Goal: Find contact information: Find contact information

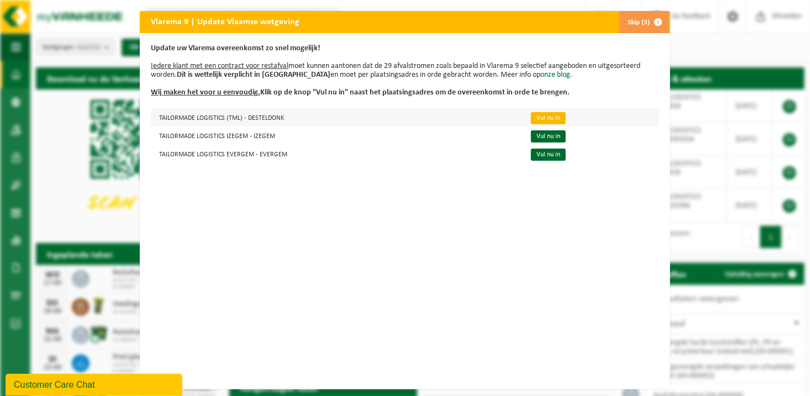
click at [538, 119] on link "Vul nu in" at bounding box center [548, 118] width 35 height 12
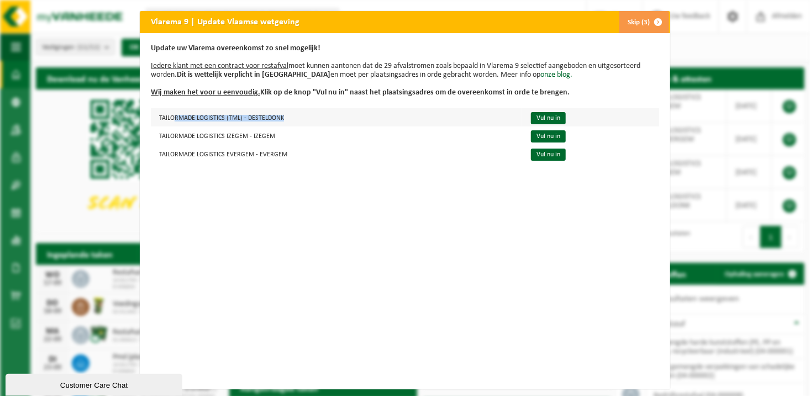
drag, startPoint x: 301, startPoint y: 116, endPoint x: 170, endPoint y: 118, distance: 131.0
click at [169, 117] on td "TAILORMADE LOGISTICS (TML) - DESTELDONK" at bounding box center [336, 117] width 371 height 18
drag, startPoint x: 305, startPoint y: 177, endPoint x: 305, endPoint y: 164, distance: 13.3
click at [305, 175] on div "Update uw Vlarema overeenkomst zo snel mogelijk! Iedere klant met een contract …" at bounding box center [405, 211] width 531 height 356
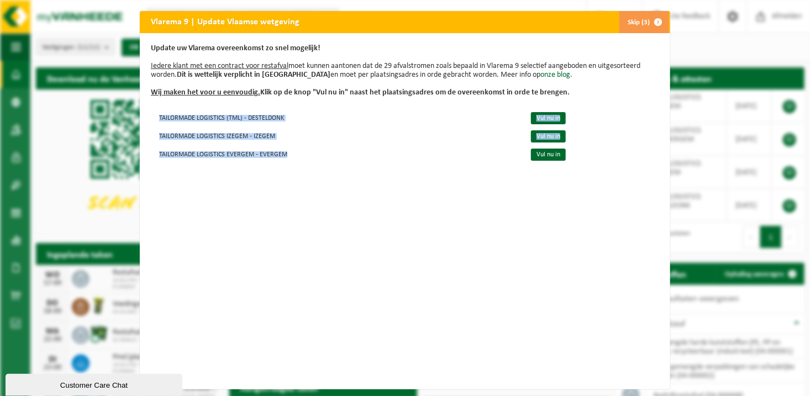
drag, startPoint x: 304, startPoint y: 159, endPoint x: 145, endPoint y: 114, distance: 164.8
click at [145, 112] on div "Update uw Vlarema overeenkomst zo snel mogelijk! Iedere klant met een contract …" at bounding box center [405, 211] width 531 height 356
copy div "TAILORMADE LOGISTICS (TML) - DESTELDONK Vul nu in TAILORMADE LOGISTICS IZEGEM -…"
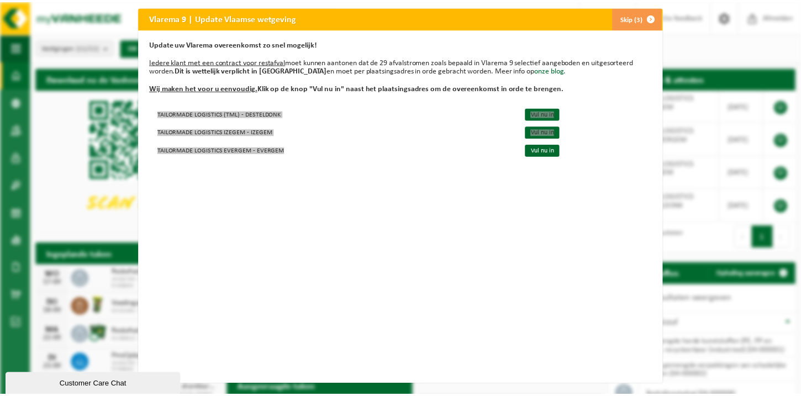
scroll to position [14, 0]
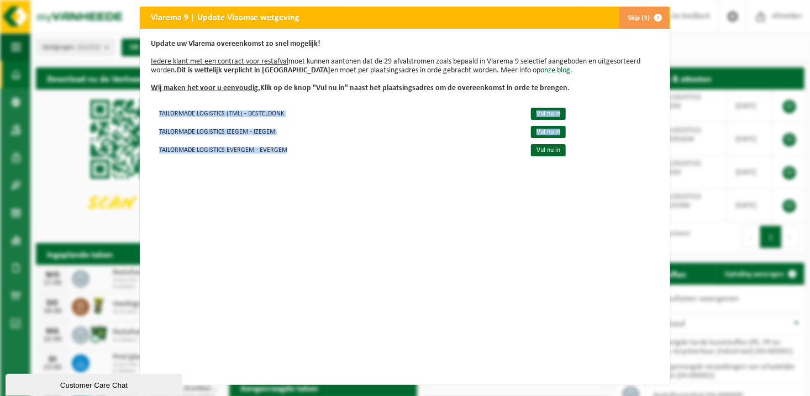
click at [638, 7] on button "Skip (3)" at bounding box center [644, 18] width 50 height 22
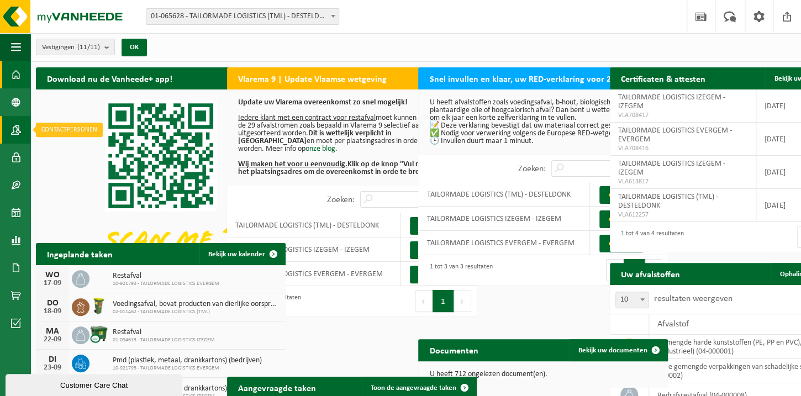
click at [19, 129] on span at bounding box center [16, 130] width 10 height 28
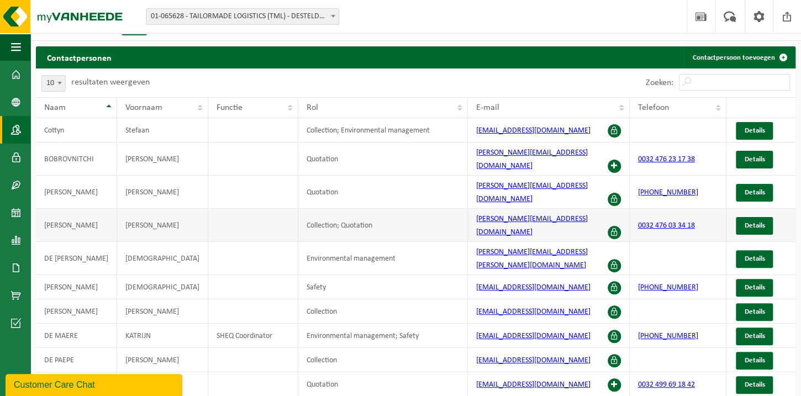
scroll to position [22, 0]
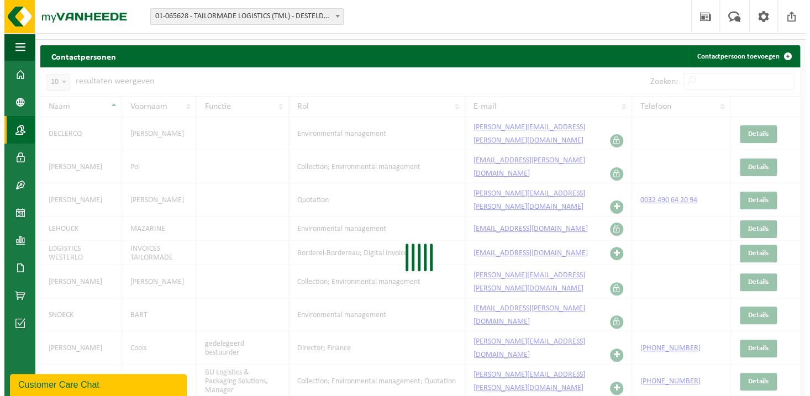
scroll to position [0, 0]
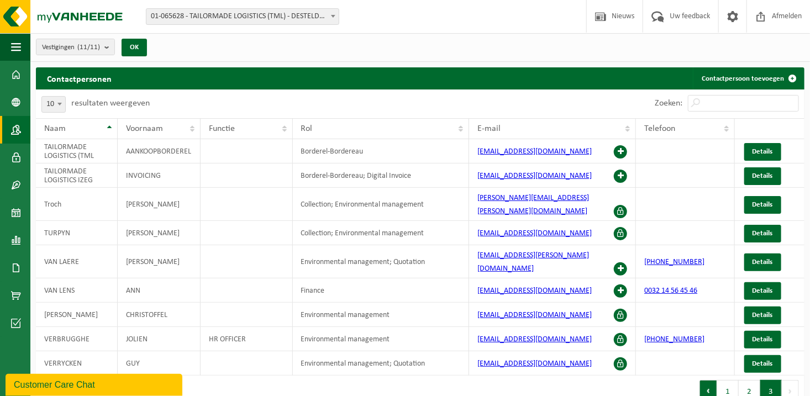
click at [715, 380] on button "Vorige" at bounding box center [709, 391] width 18 height 22
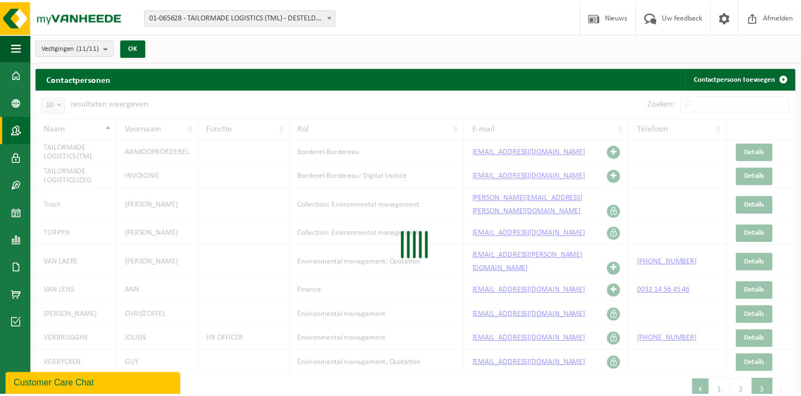
scroll to position [20, 0]
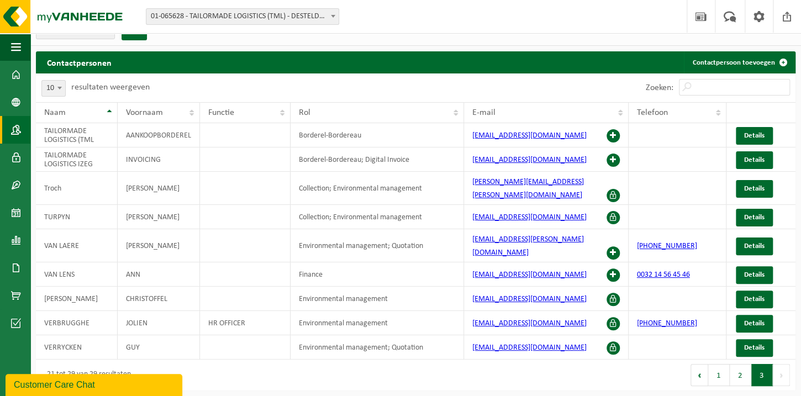
scroll to position [0, 0]
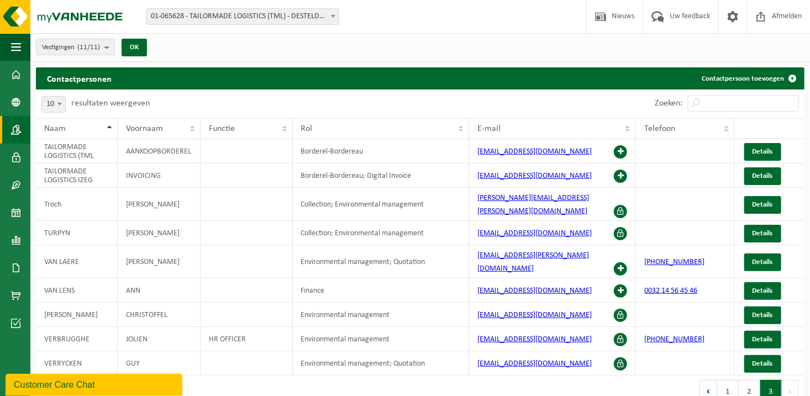
click at [58, 99] on span at bounding box center [59, 104] width 11 height 14
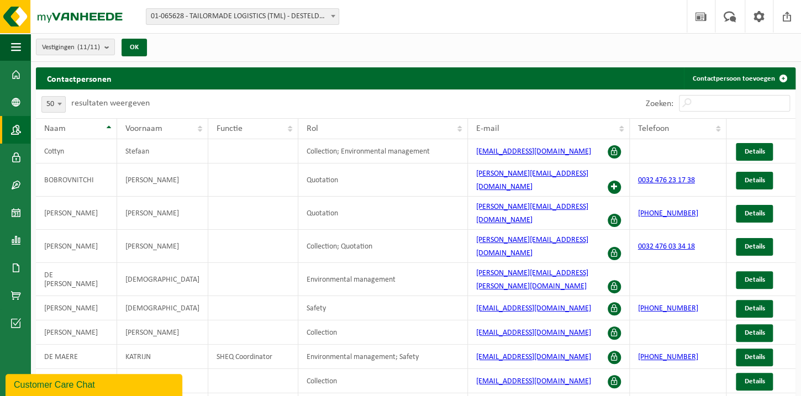
click at [66, 99] on div "10 25 50 100 50 resultaten weergeven" at bounding box center [95, 104] width 119 height 29
click at [60, 101] on span at bounding box center [59, 104] width 11 height 14
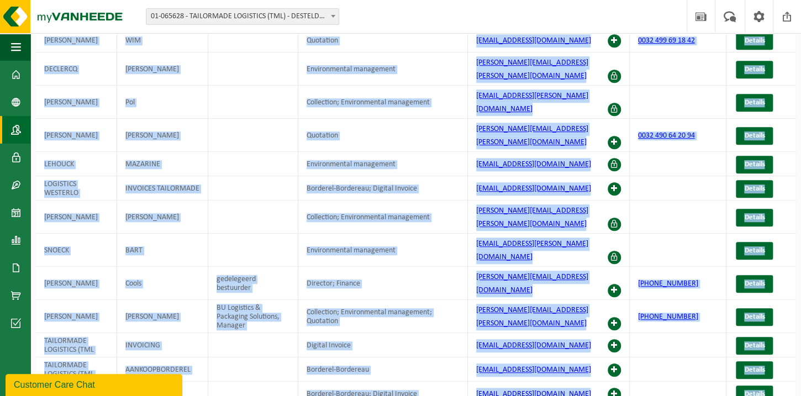
scroll to position [396, 0]
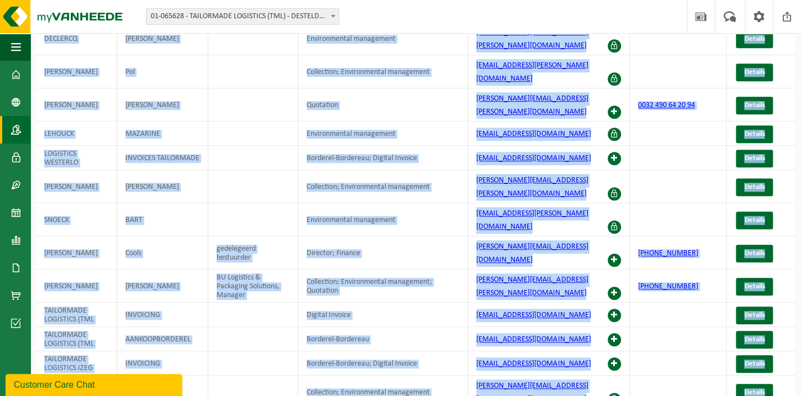
drag, startPoint x: 468, startPoint y: 148, endPoint x: 550, endPoint y: 391, distance: 256.0
click at [550, 391] on div "Contactpersonen Contactpersoon toevoegen Even geduld. Door de grote hoeveelheid…" at bounding box center [415, 87] width 771 height 831
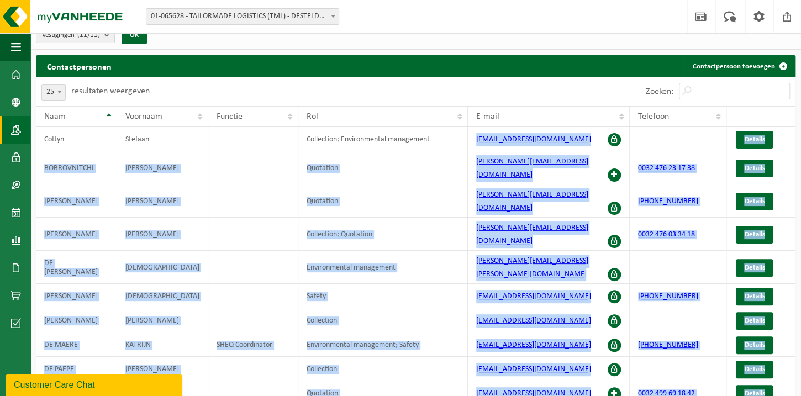
scroll to position [0, 0]
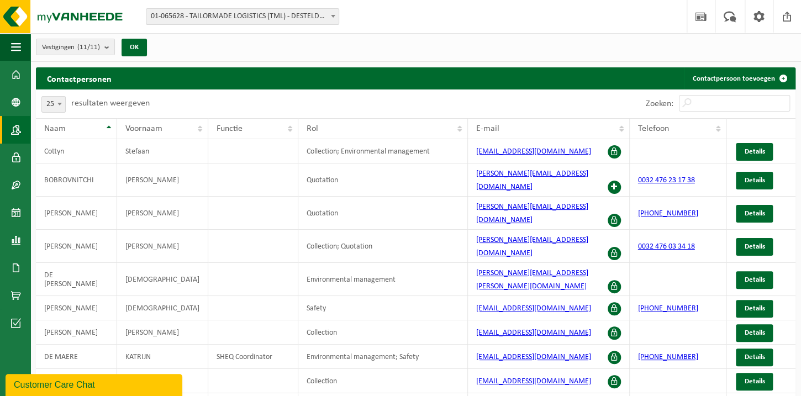
click at [496, 93] on div "Zoeken:" at bounding box center [606, 104] width 380 height 29
click at [57, 105] on b at bounding box center [59, 104] width 4 height 3
click at [59, 172] on span "10 25 50 100" at bounding box center [53, 144] width 23 height 62
select select "100"
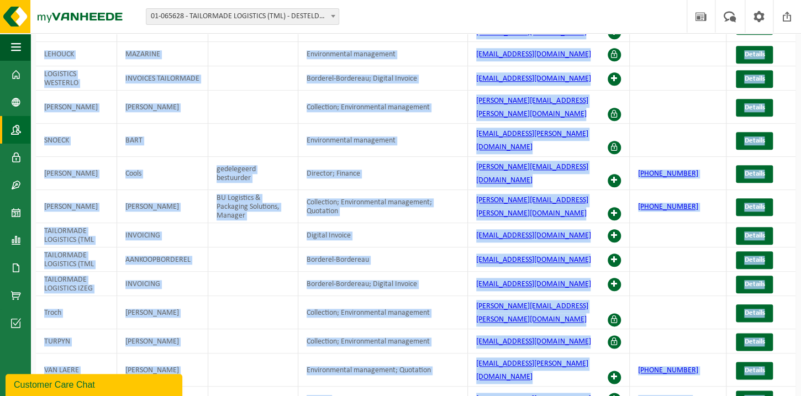
scroll to position [492, 0]
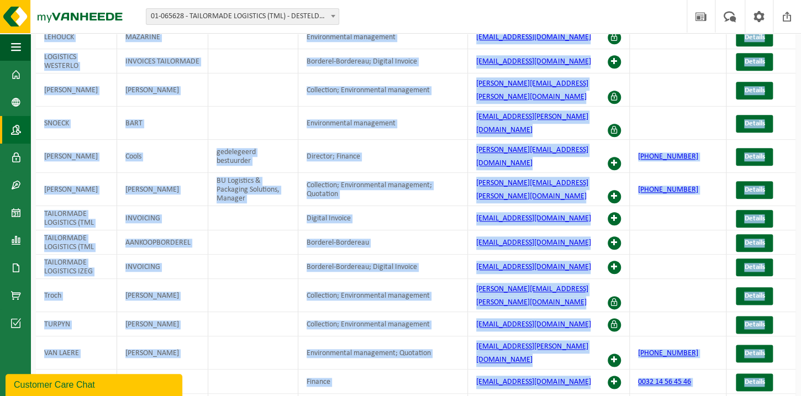
drag, startPoint x: 466, startPoint y: 150, endPoint x: 550, endPoint y: 352, distance: 219.0
click at [550, 352] on tbody "Cottyn Stefaan Collection; Environmental management stefaan.cottyn@tml.group De…" at bounding box center [416, 57] width 760 height 820
copy tbody "stefaan.cottyn@tml.group Details BOBROVNITCHI MICHEL Quotation michel.bobrovnit…"
